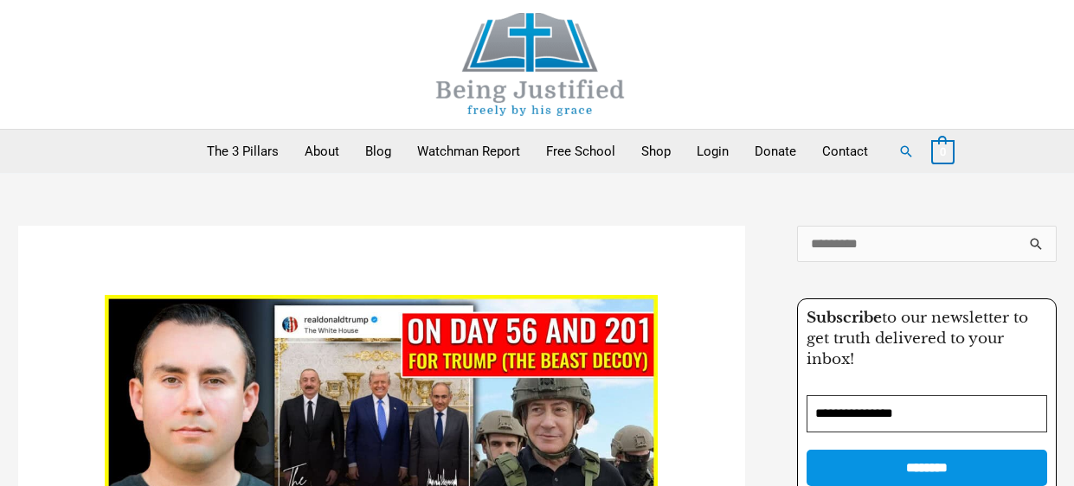
scroll to position [899, 0]
